Goal: Task Accomplishment & Management: Manage account settings

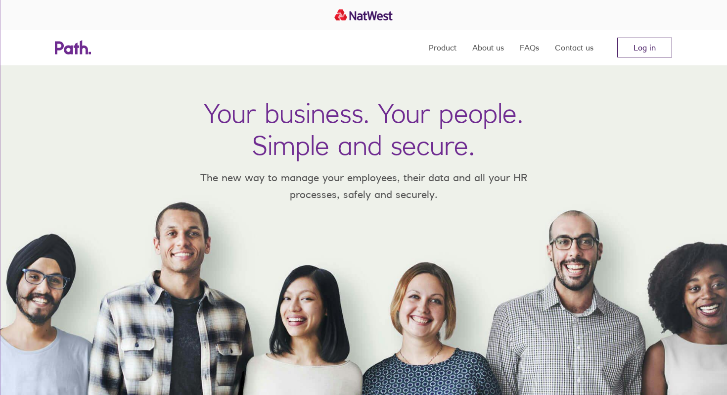
click at [637, 49] on link "Log in" at bounding box center [644, 48] width 55 height 20
click at [652, 53] on link "Log in" at bounding box center [644, 48] width 55 height 20
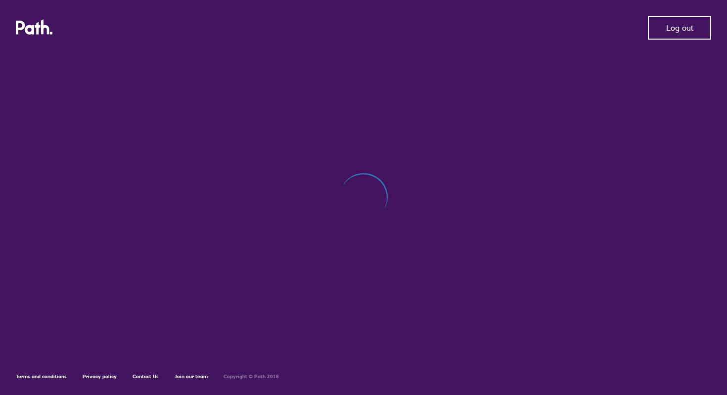
click at [683, 33] on button "Log out" at bounding box center [679, 28] width 63 height 24
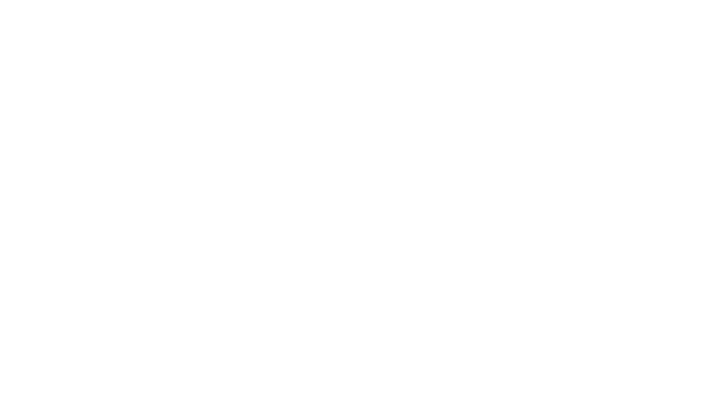
click at [504, 24] on div at bounding box center [363, 197] width 727 height 395
click at [417, 62] on div at bounding box center [363, 197] width 727 height 395
click at [313, 153] on div at bounding box center [363, 197] width 727 height 395
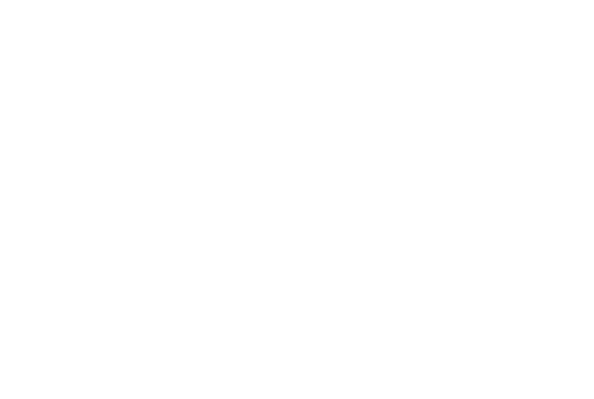
click at [184, 64] on div at bounding box center [297, 199] width 594 height 399
